Goal: Task Accomplishment & Management: Complete application form

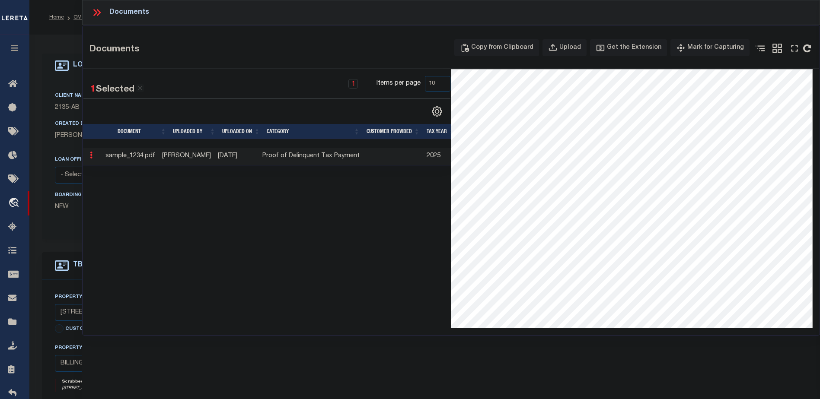
select select "10"
select select "NonEscrow"
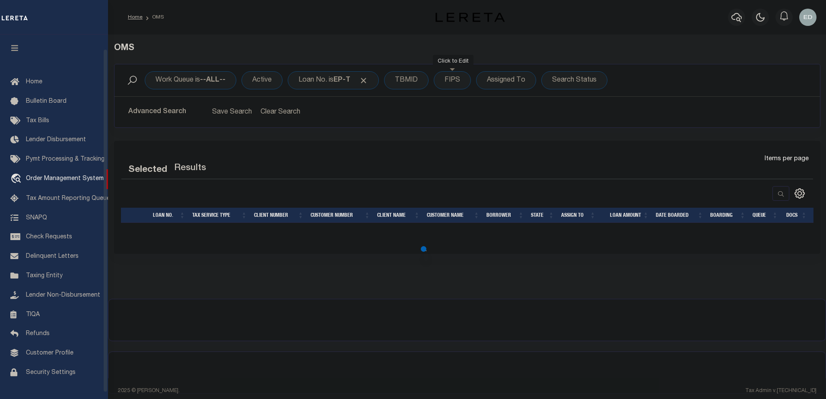
select select "200"
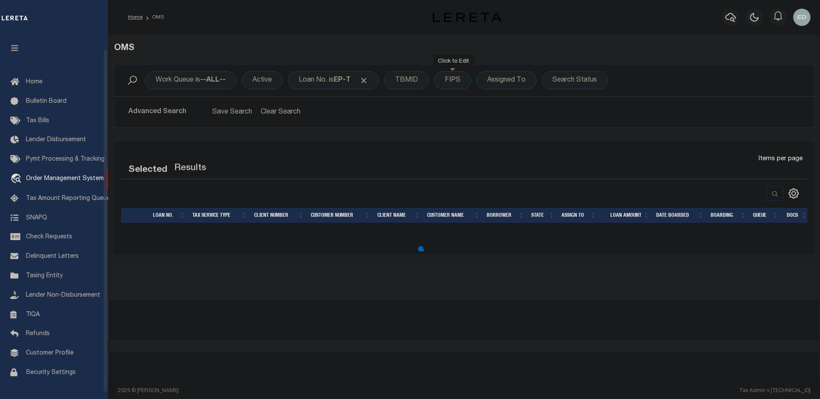
select select "200"
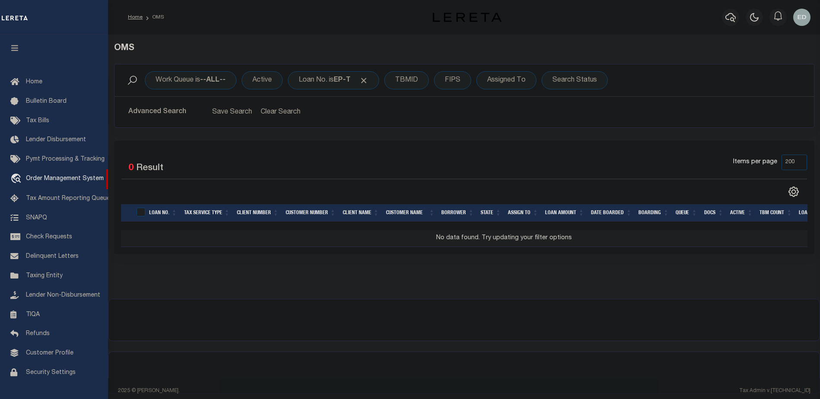
scroll to position [15, 0]
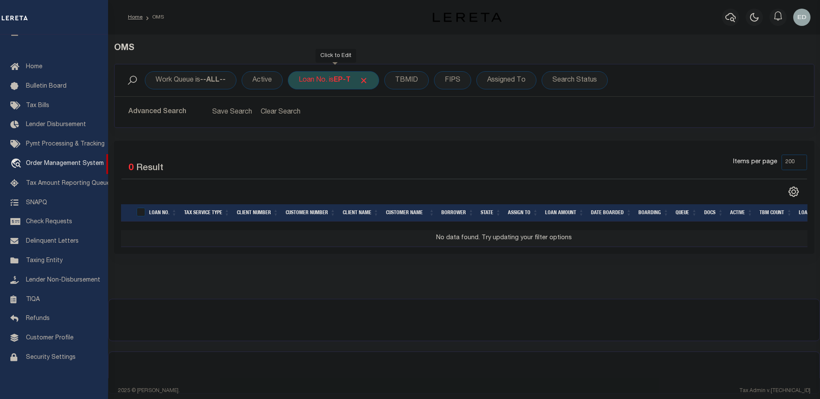
click at [328, 79] on div "Loan No. is EP-T" at bounding box center [333, 80] width 91 height 18
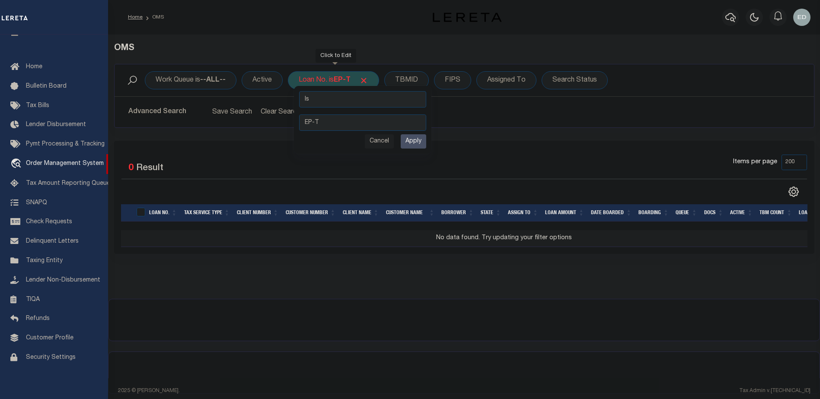
click at [358, 101] on select "Is Contains" at bounding box center [362, 99] width 127 height 16
select select "c"
click at [300, 91] on select "Is Contains" at bounding box center [362, 99] width 127 height 16
click at [415, 144] on input "Apply" at bounding box center [413, 141] width 25 height 14
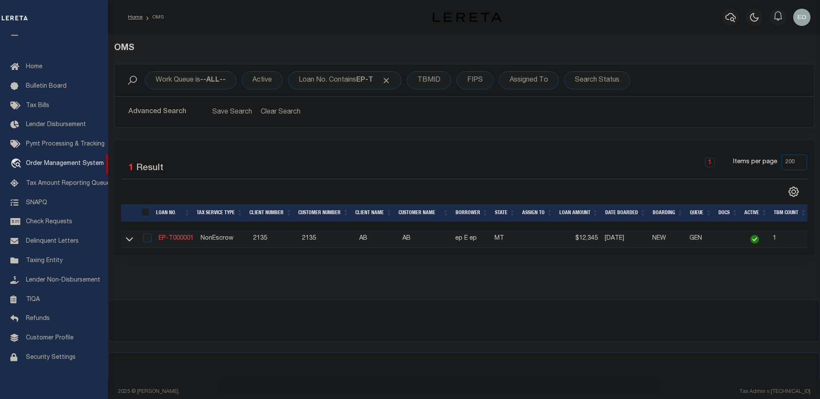
click at [175, 236] on link "EP-T000001" at bounding box center [176, 238] width 35 height 6
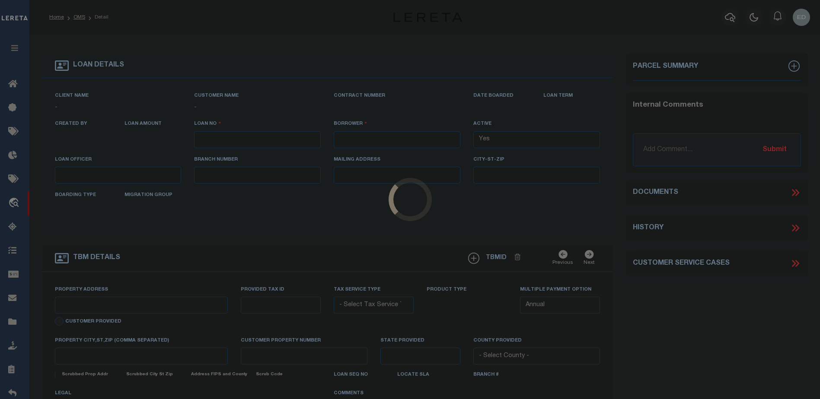
type input "EP-T000001"
type input "ep E ep"
select select
type input "[STREET_ADDRESS]"
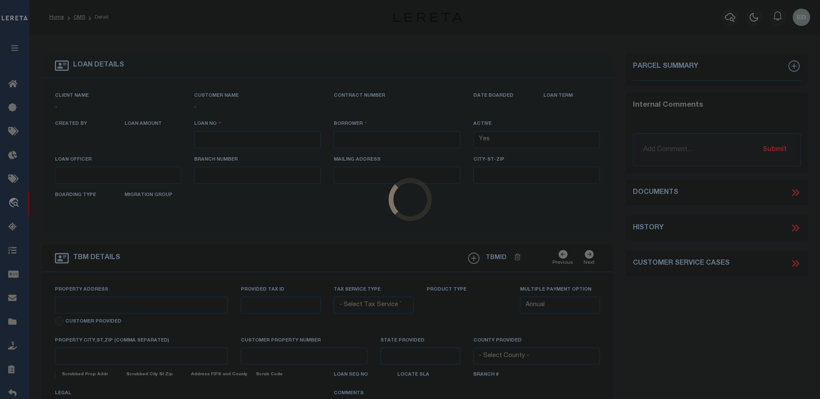
type input "[GEOGRAPHIC_DATA] NC 27405-7605"
type input "[DATE]"
select select "10"
select select "NonEscrow"
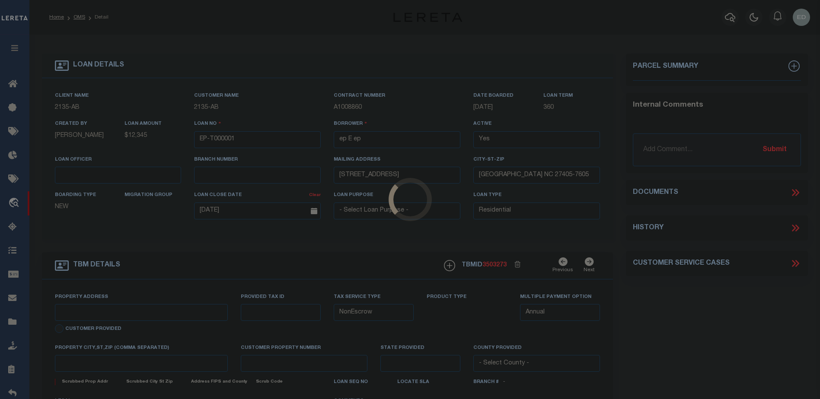
type input "[STREET_ADDRESS]"
select select
type input "BILLINGS MT 59101-1731"
type input "MT"
